Goal: Information Seeking & Learning: Learn about a topic

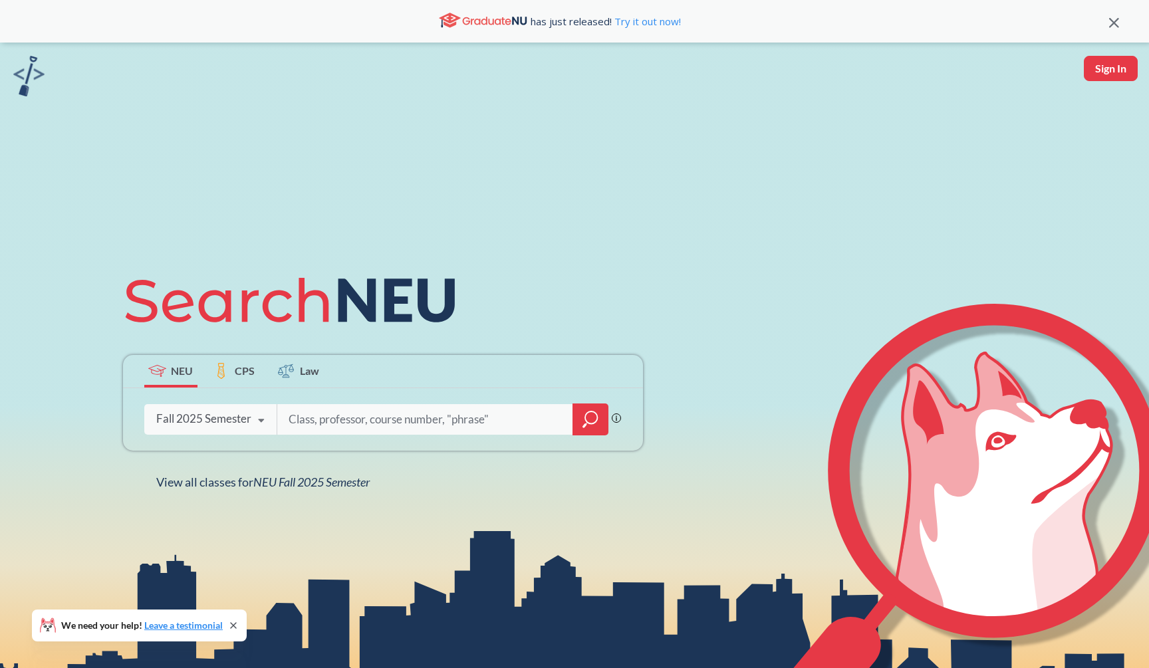
click at [580, 422] on div at bounding box center [590, 420] width 36 height 32
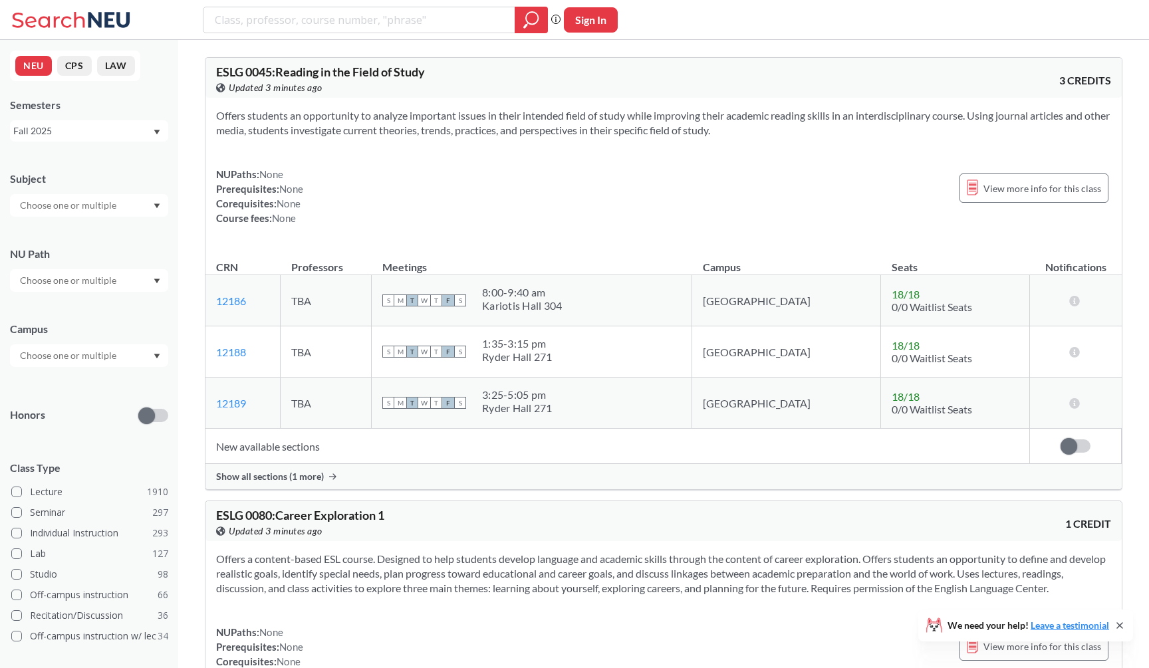
click at [134, 204] on div at bounding box center [89, 205] width 158 height 23
click at [119, 227] on div "CS ( 115 )" at bounding box center [92, 228] width 150 height 15
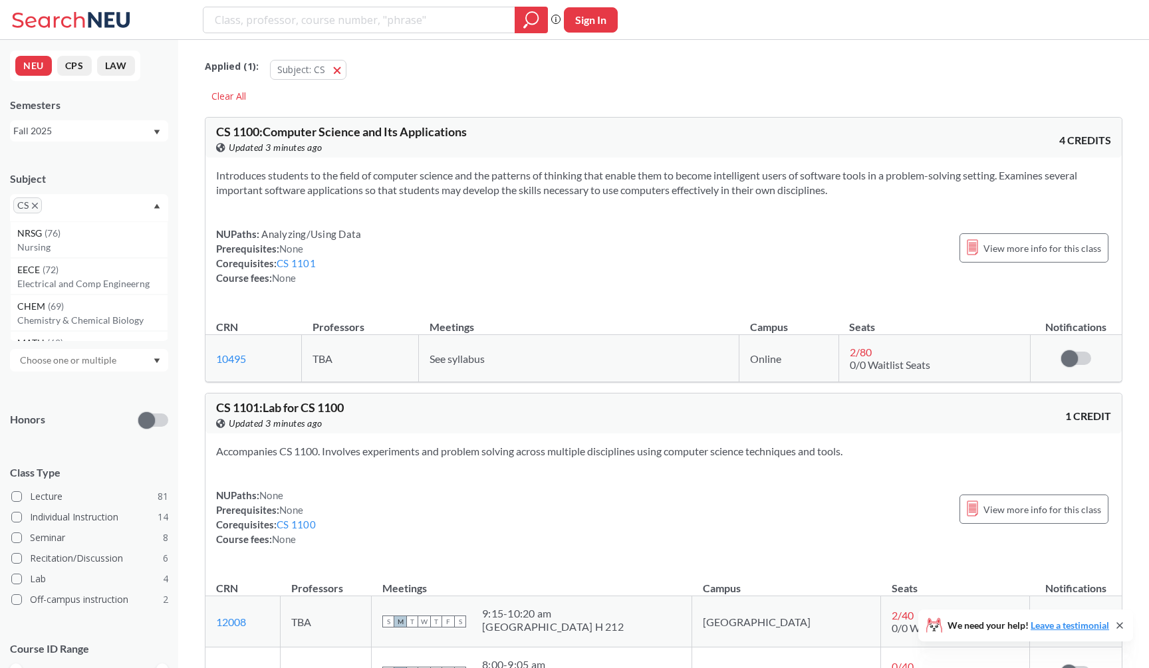
click at [237, 209] on div "Introduces students to the field of computer science and the patterns of thinki…" at bounding box center [663, 232] width 916 height 149
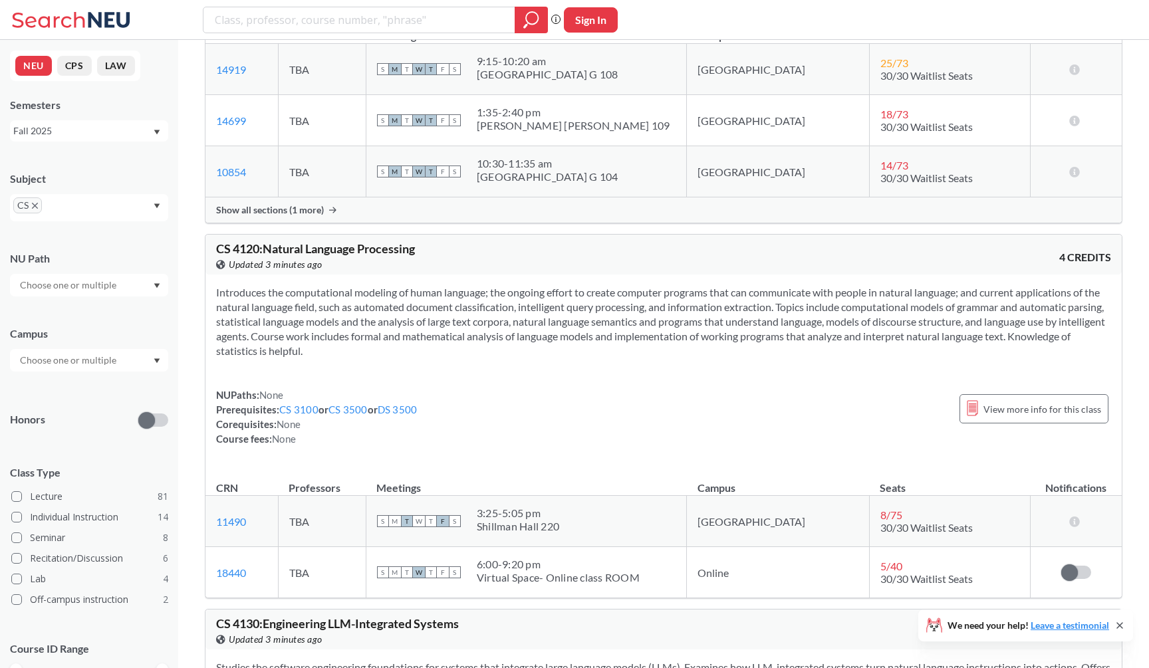
scroll to position [9215, 0]
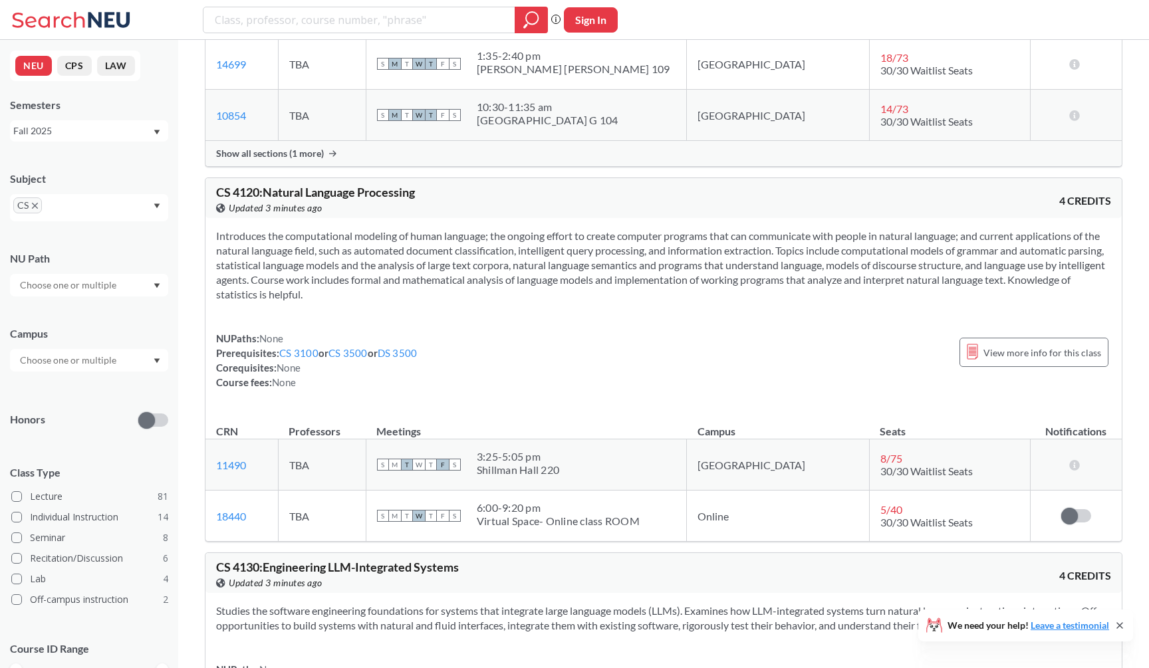
click at [306, 160] on span "Show all sections (1 more)" at bounding box center [270, 154] width 108 height 12
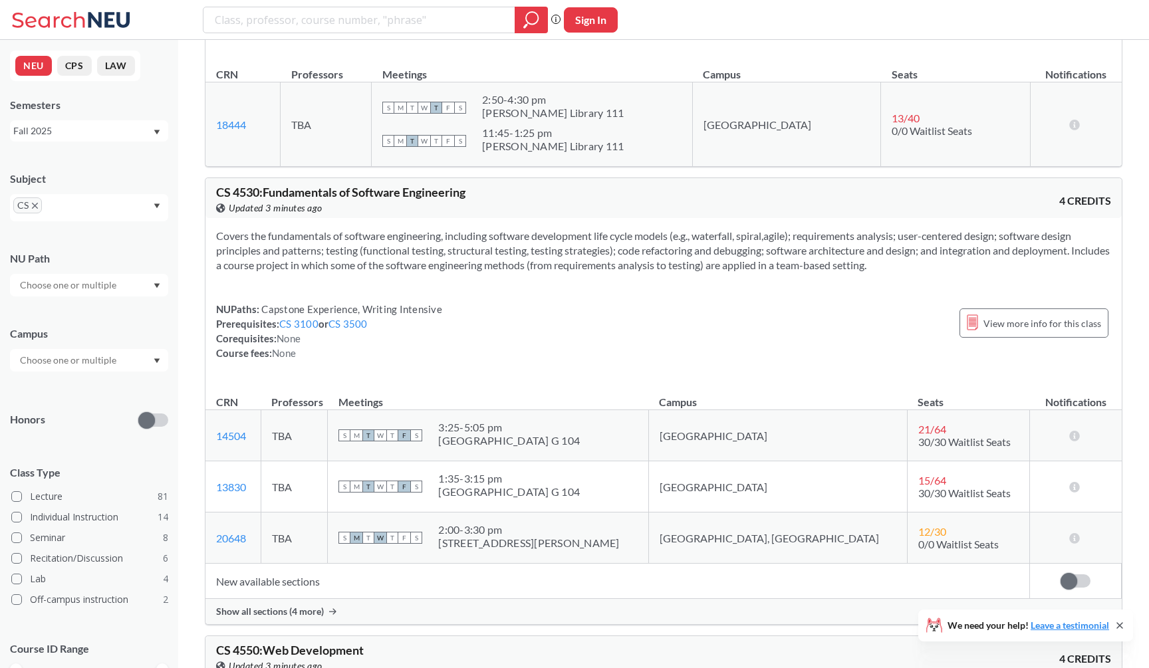
scroll to position [11613, 0]
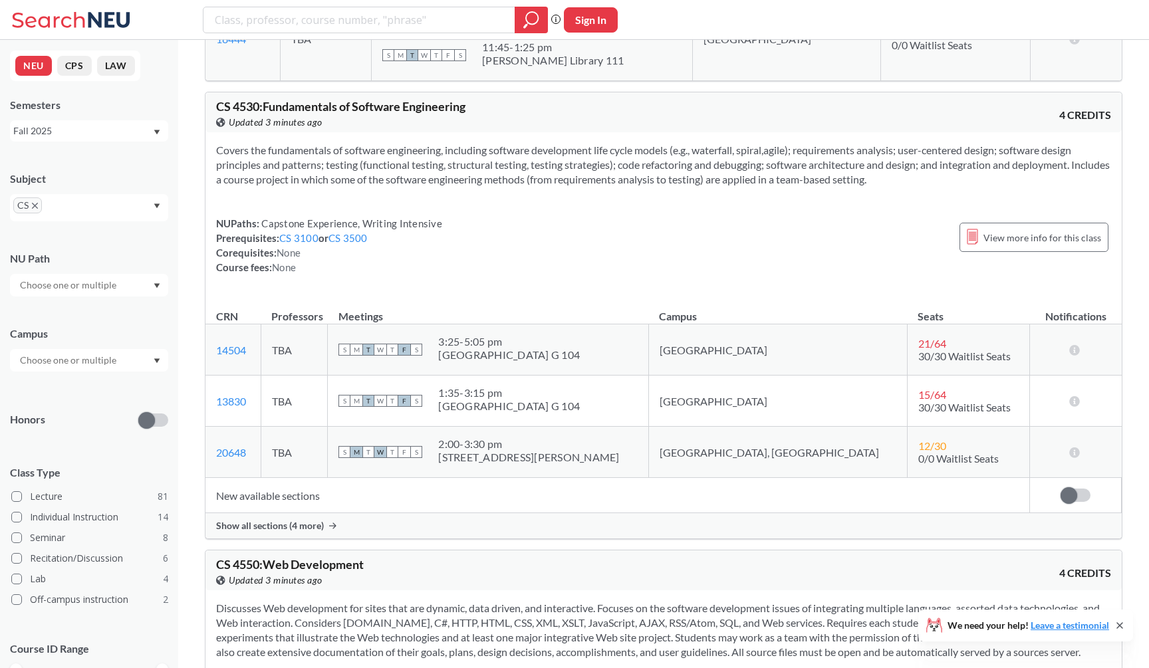
click at [326, 513] on td "New available sections" at bounding box center [617, 495] width 824 height 35
click at [328, 538] on div "Show all sections (4 more)" at bounding box center [663, 525] width 916 height 25
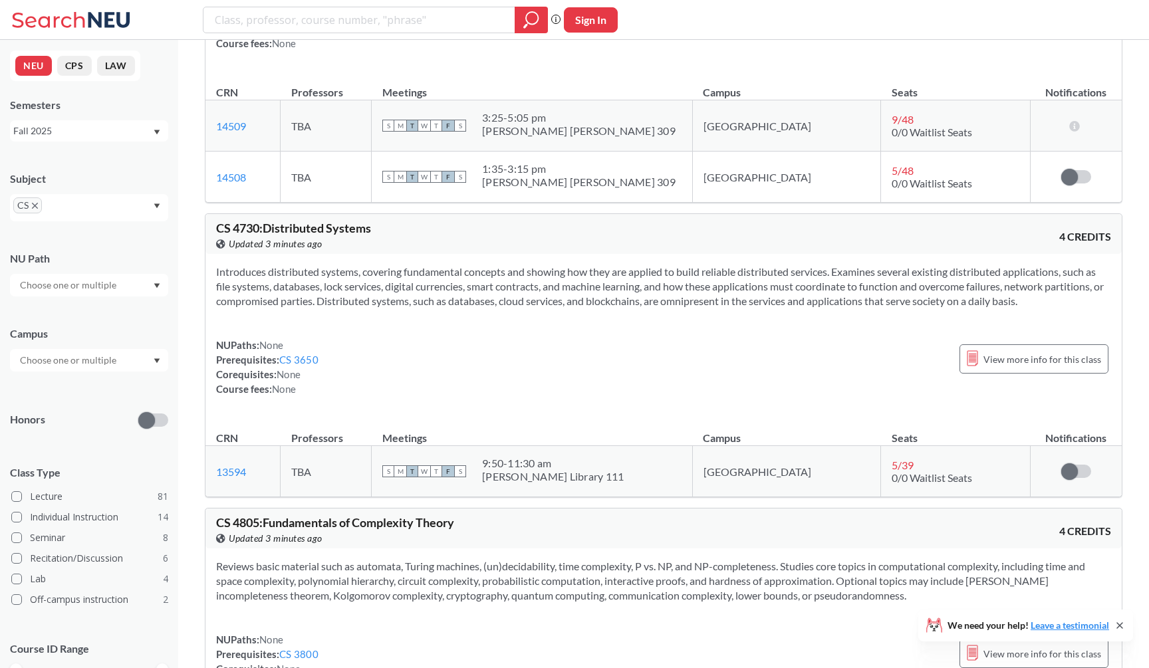
scroll to position [12940, 0]
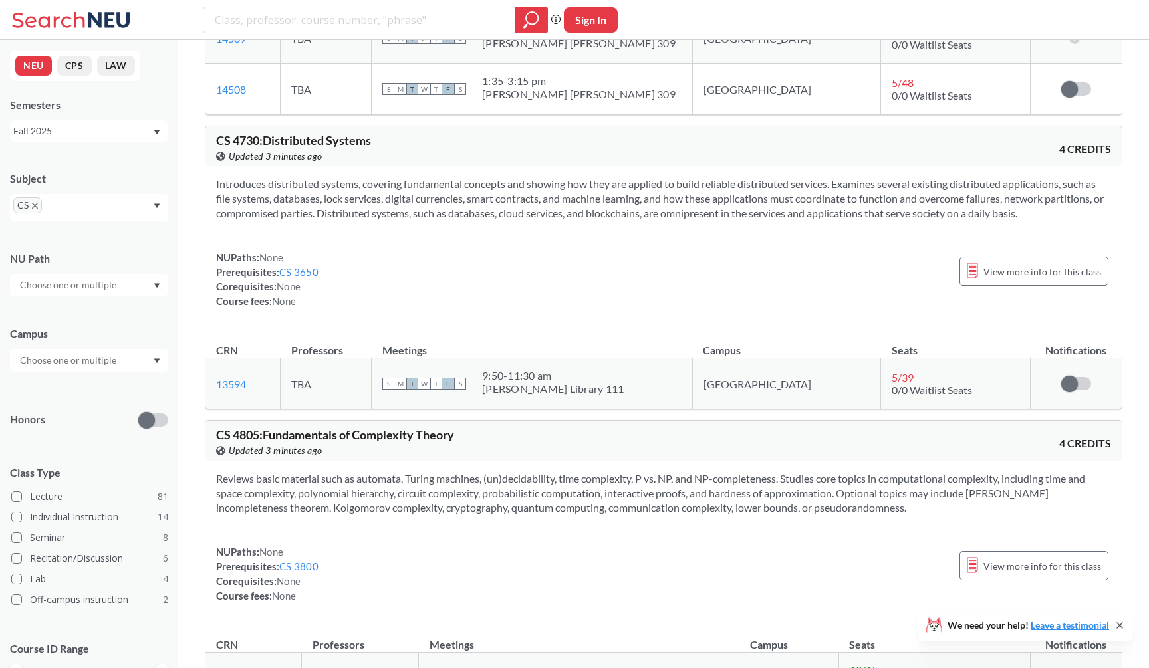
click at [33, 204] on icon "X to remove pill" at bounding box center [35, 206] width 6 height 6
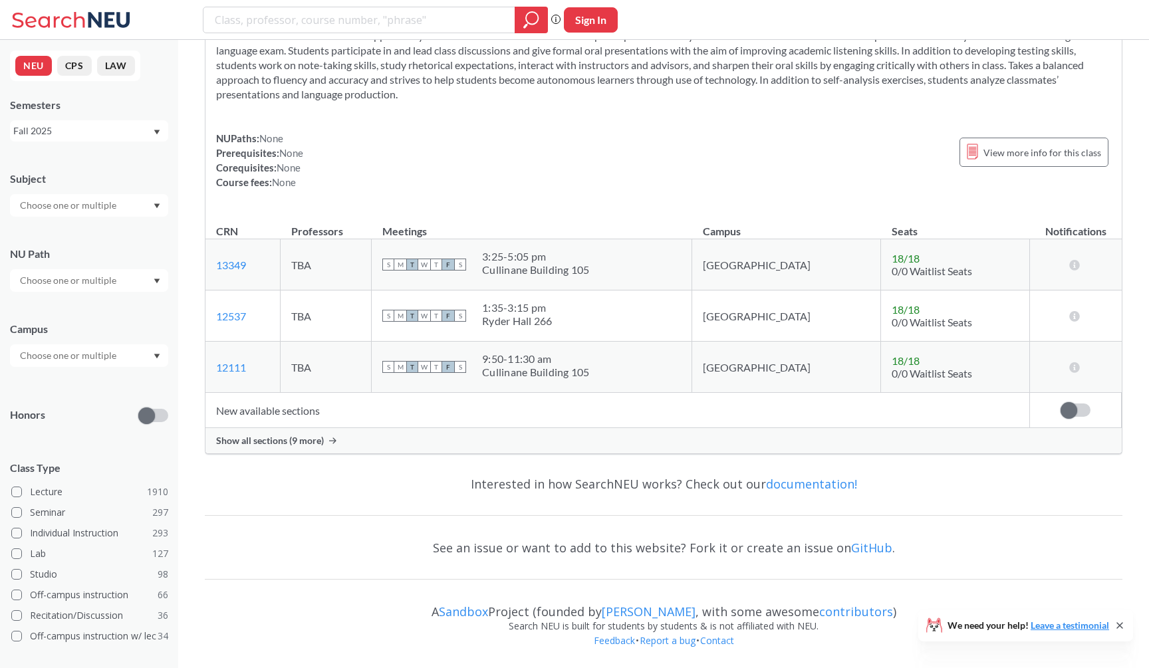
scroll to position [3988, 0]
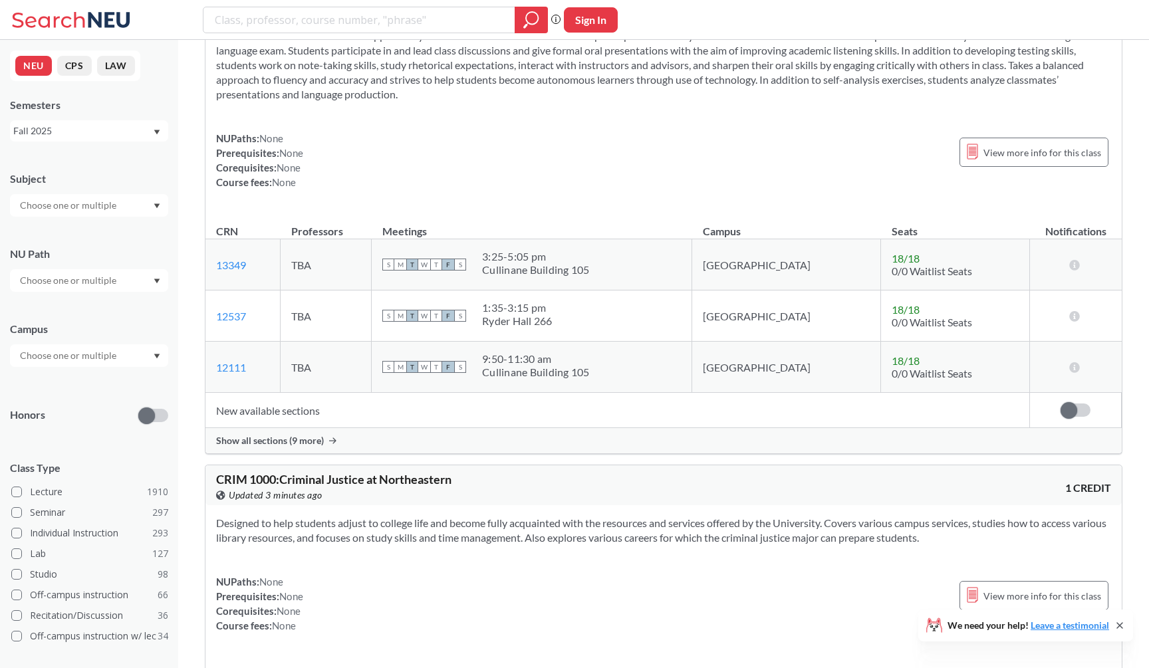
click at [49, 209] on input "text" at bounding box center [69, 205] width 112 height 16
click at [72, 277] on p "Mathematics" at bounding box center [92, 280] width 150 height 13
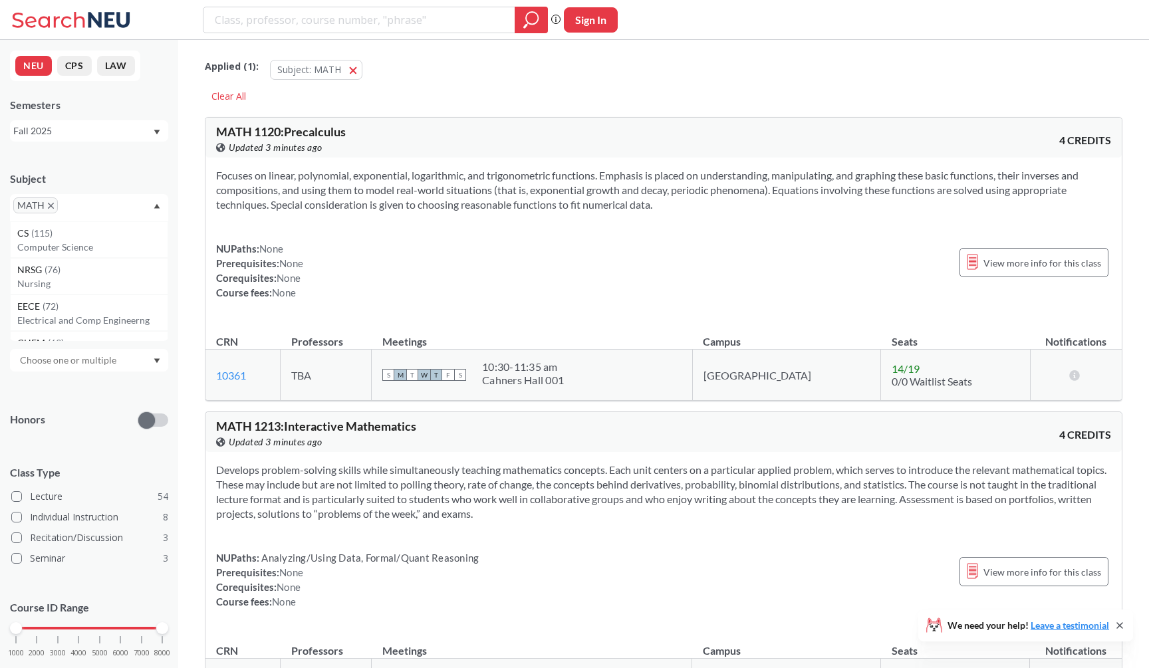
click at [257, 251] on div "NUPaths: None Prerequisites: None Corequisites: None Course fees: None" at bounding box center [259, 270] width 87 height 58
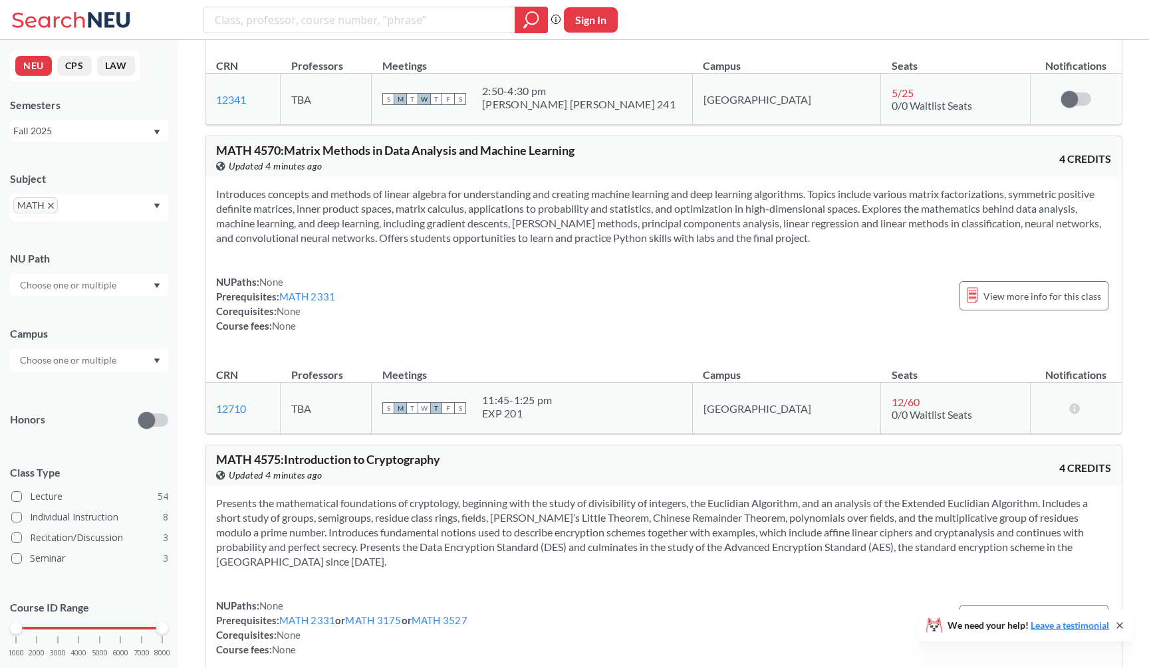
scroll to position [11041, 0]
